Goal: Information Seeking & Learning: Check status

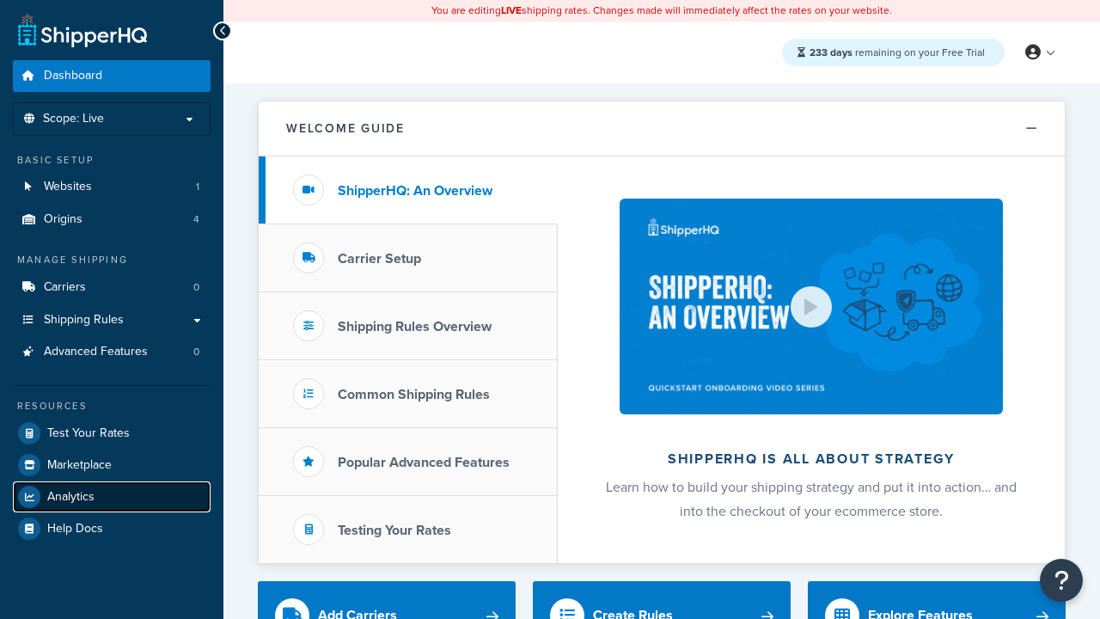
click at [70, 496] on span "Analytics" at bounding box center [70, 497] width 47 height 15
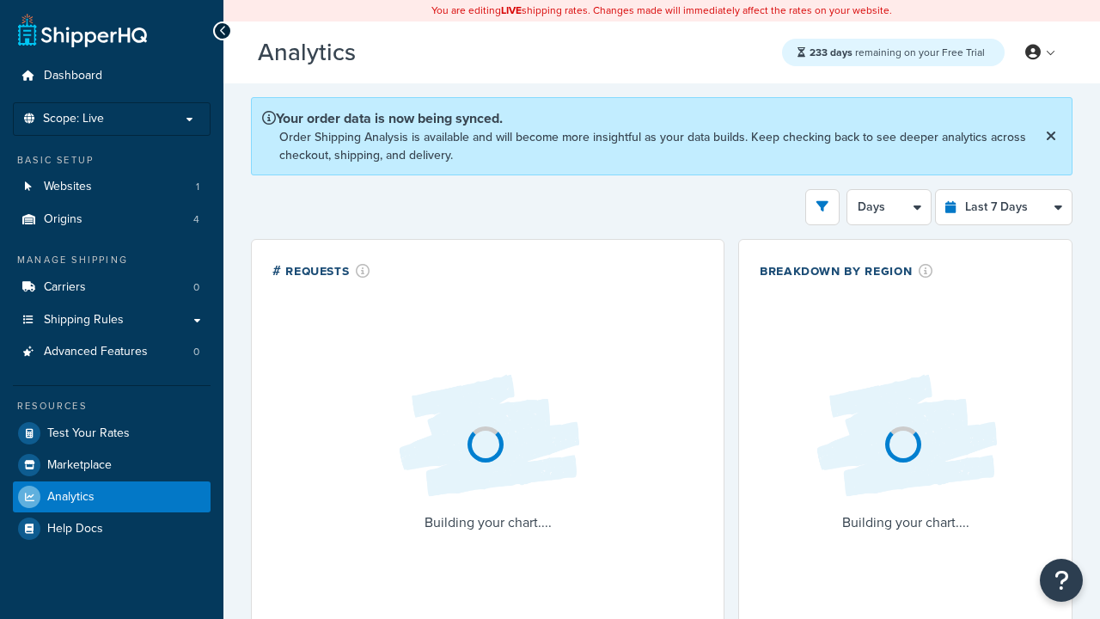
select select "last_7_days"
